Goal: Task Accomplishment & Management: Complete application form

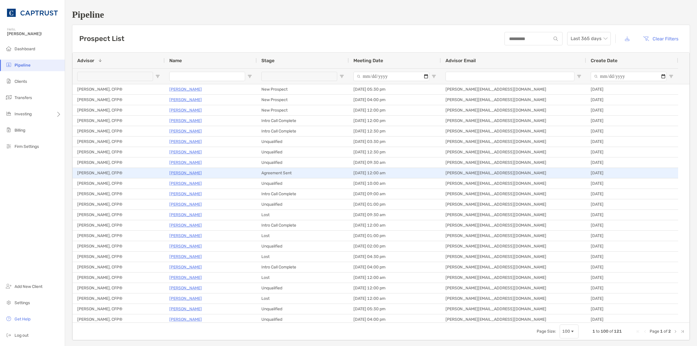
click at [187, 173] on p "[PERSON_NAME]" at bounding box center [185, 172] width 33 height 7
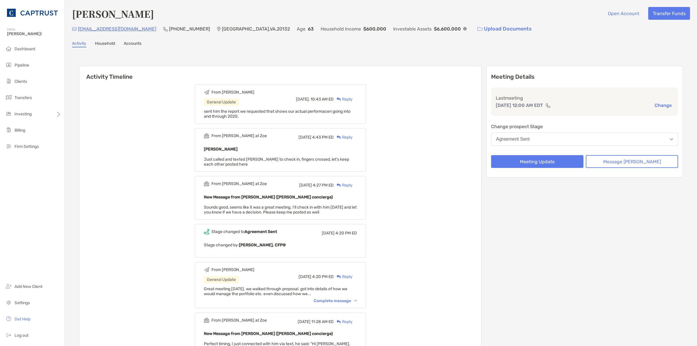
click at [529, 138] on div "Agreement Sent" at bounding box center [513, 138] width 34 height 5
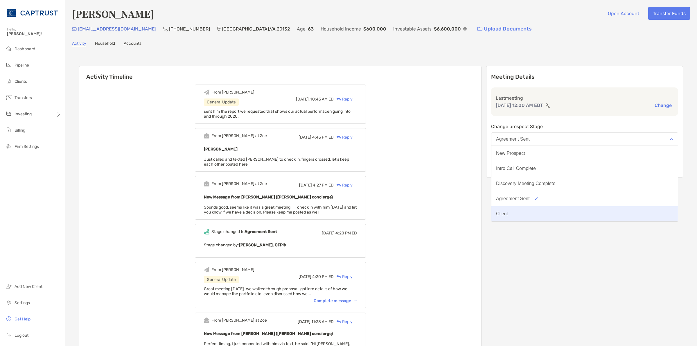
click at [508, 211] on div "Client" at bounding box center [502, 213] width 12 height 5
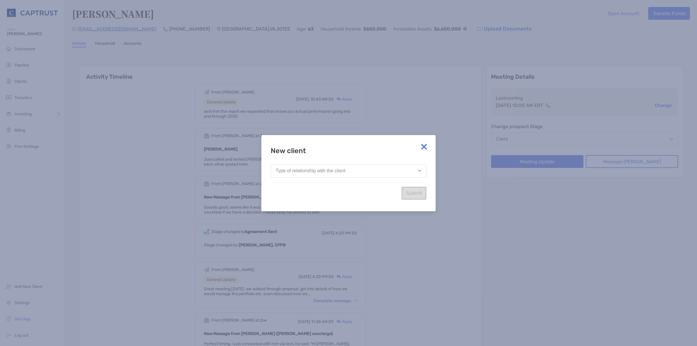
click at [378, 169] on button "Type of relationship with the client" at bounding box center [349, 170] width 156 height 13
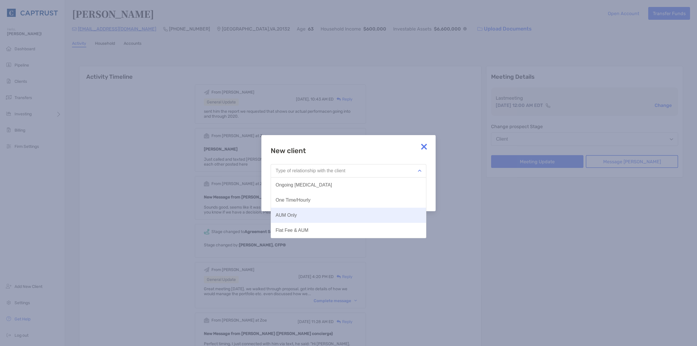
click at [287, 217] on div "AUM Only" at bounding box center [285, 214] width 21 height 5
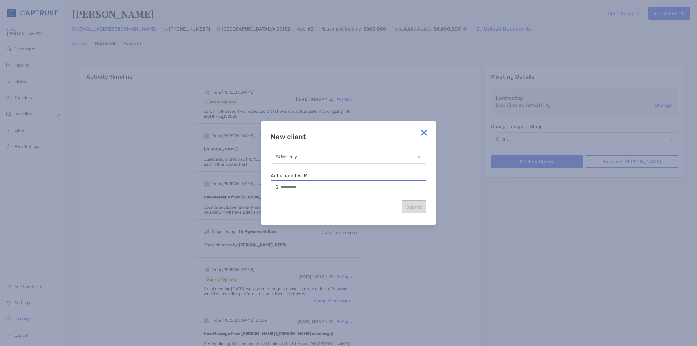
click at [301, 189] on input at bounding box center [352, 186] width 145 height 5
type input "**********"
click at [420, 210] on button "Submit" at bounding box center [413, 206] width 25 height 13
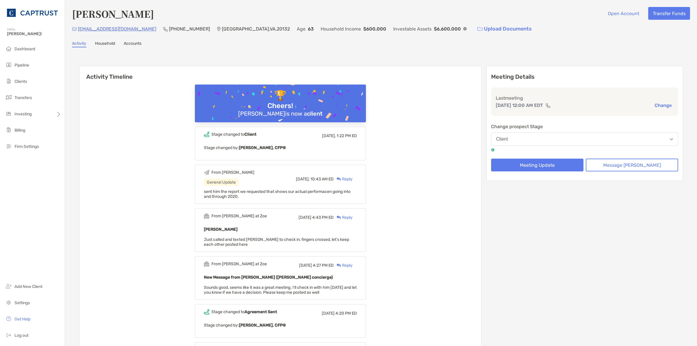
click at [145, 75] on h6 "Activity Timeline" at bounding box center [280, 73] width 402 height 14
